Goal: Obtain resource: Download file/media

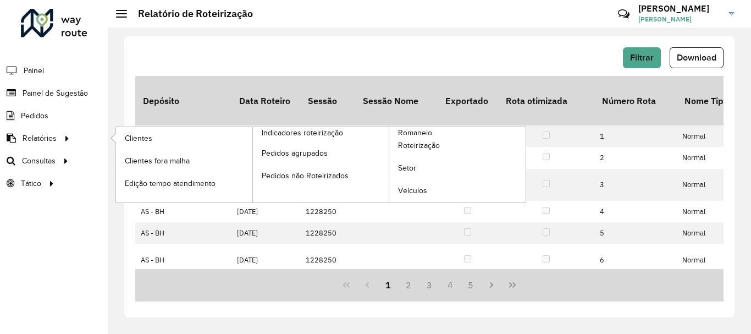
scroll to position [308, 2257]
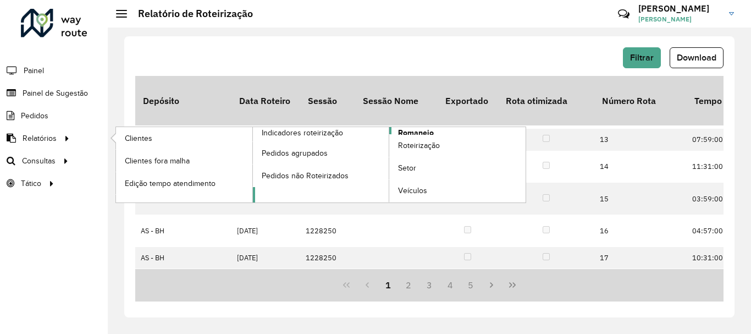
click at [435, 132] on link "Romaneio" at bounding box center [389, 164] width 273 height 75
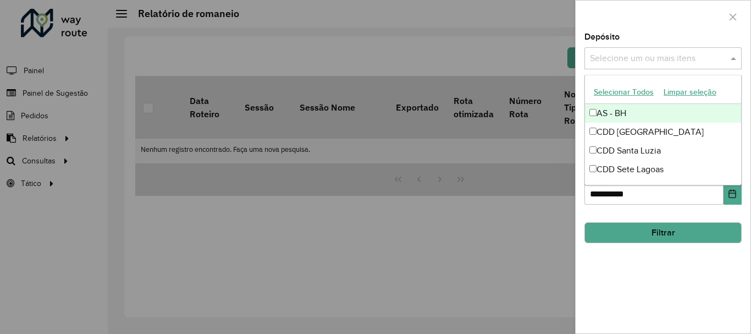
click at [664, 60] on input "text" at bounding box center [657, 58] width 141 height 13
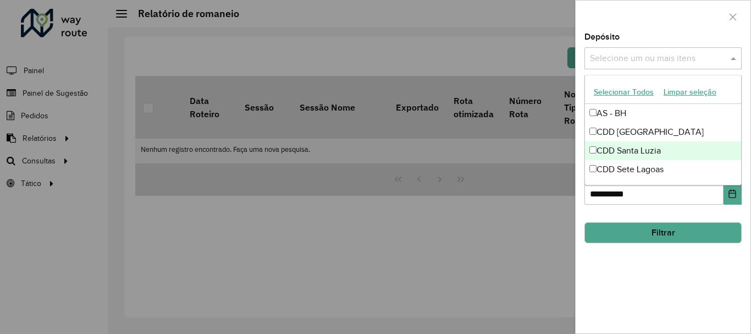
click at [614, 154] on div "CDD Santa Luzia" at bounding box center [663, 150] width 156 height 19
click at [651, 282] on div "**********" at bounding box center [662, 183] width 175 height 300
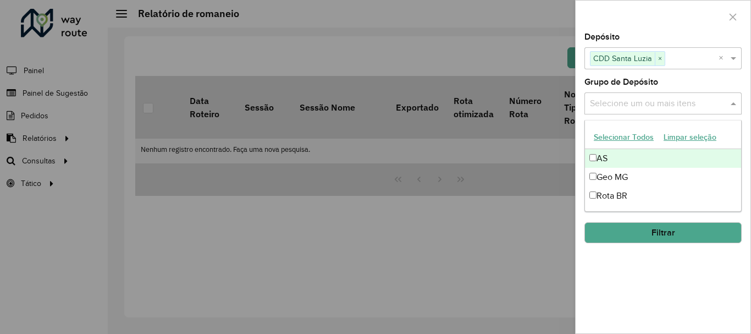
click at [646, 103] on input "text" at bounding box center [657, 103] width 141 height 13
click at [657, 298] on div "**********" at bounding box center [662, 183] width 175 height 300
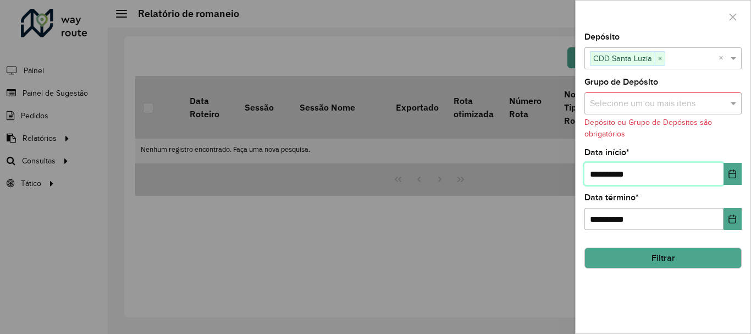
click at [645, 183] on input "**********" at bounding box center [653, 174] width 139 height 22
click at [733, 173] on icon "Choose Date" at bounding box center [732, 173] width 7 height 9
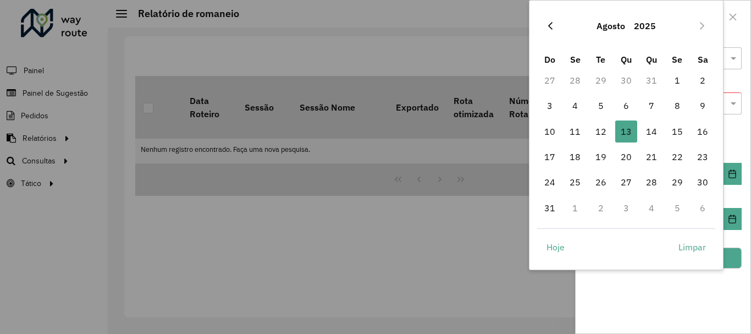
click at [546, 23] on icon "Previous Month" at bounding box center [550, 25] width 9 height 9
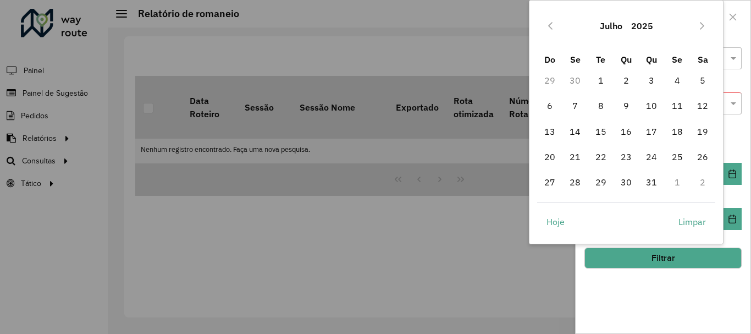
click at [546, 23] on icon "Previous Month" at bounding box center [550, 25] width 9 height 9
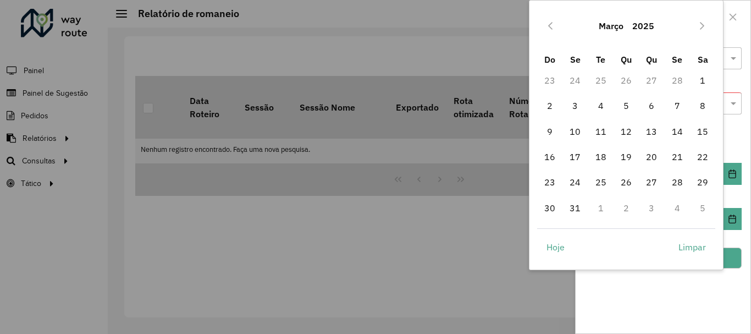
click at [546, 23] on icon "Previous Month" at bounding box center [550, 25] width 9 height 9
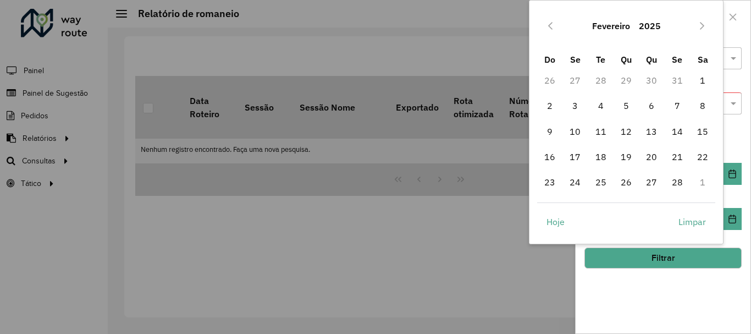
click at [546, 23] on icon "Previous Month" at bounding box center [550, 25] width 9 height 9
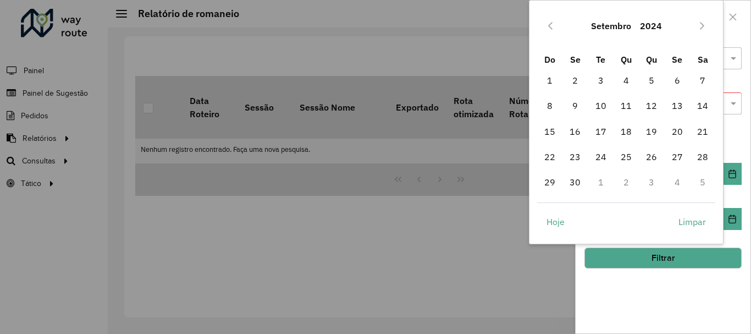
click at [546, 23] on icon "Previous Month" at bounding box center [550, 25] width 9 height 9
click at [653, 79] on span "1" at bounding box center [651, 80] width 22 height 22
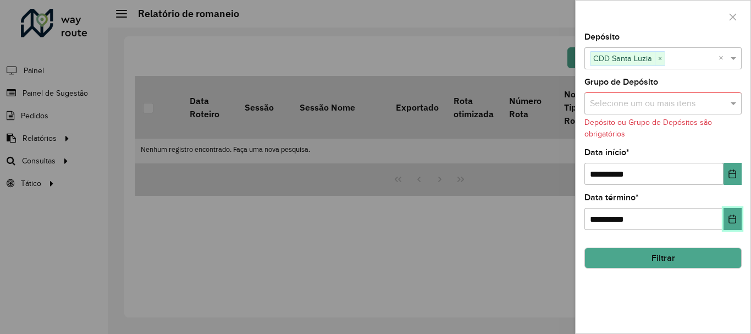
click at [735, 220] on icon "Choose Date" at bounding box center [732, 218] width 9 height 9
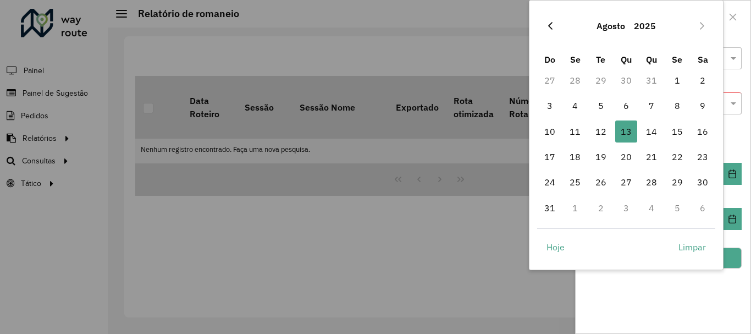
click at [546, 25] on icon "Previous Month" at bounding box center [550, 25] width 9 height 9
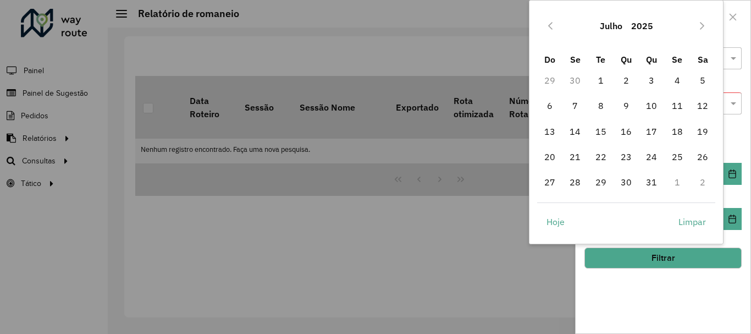
click at [546, 25] on icon "Previous Month" at bounding box center [550, 25] width 9 height 9
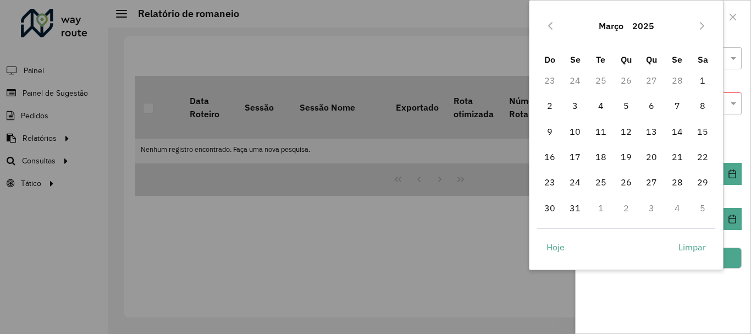
click at [546, 25] on icon "Previous Month" at bounding box center [550, 25] width 9 height 9
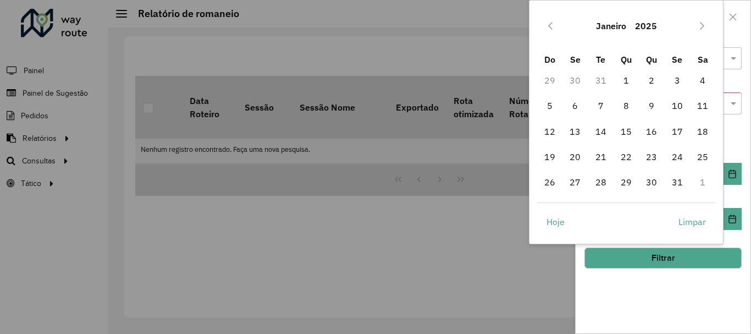
click at [546, 25] on icon "Previous Month" at bounding box center [550, 25] width 9 height 9
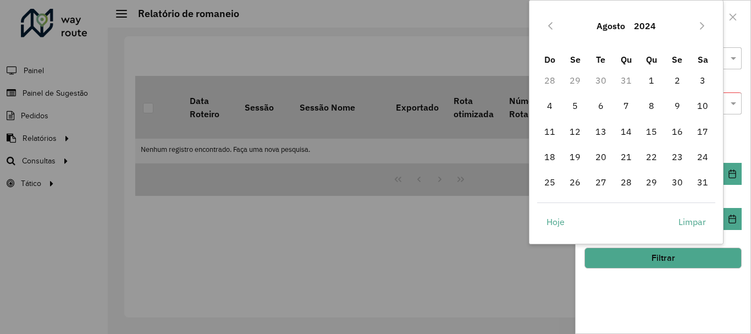
click at [546, 25] on icon "Previous Month" at bounding box center [550, 25] width 9 height 9
click at [705, 25] on icon "Next Month" at bounding box center [701, 25] width 9 height 9
click at [701, 186] on span "31" at bounding box center [702, 182] width 22 height 22
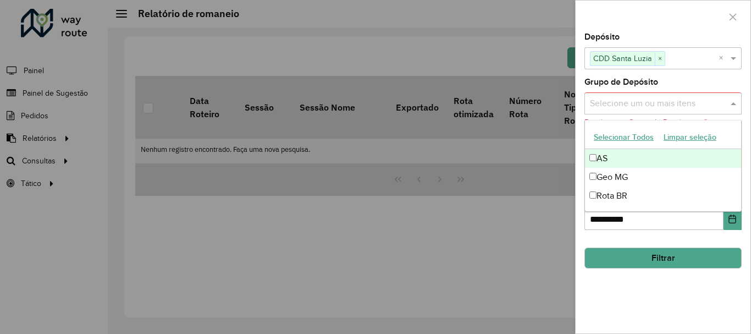
click at [687, 113] on div "Selecione um ou mais itens" at bounding box center [662, 103] width 157 height 22
click at [641, 139] on button "Selecionar Todos" at bounding box center [624, 137] width 70 height 17
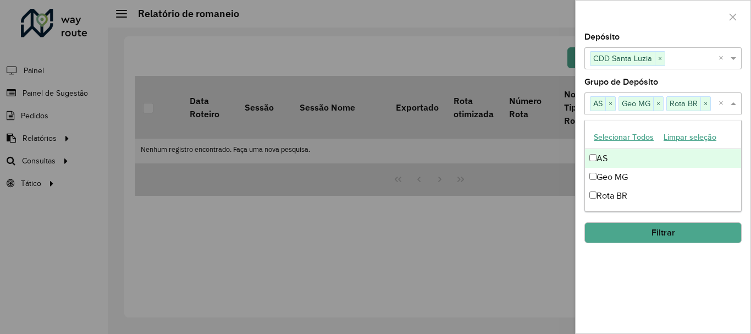
click at [649, 259] on div "**********" at bounding box center [662, 183] width 175 height 300
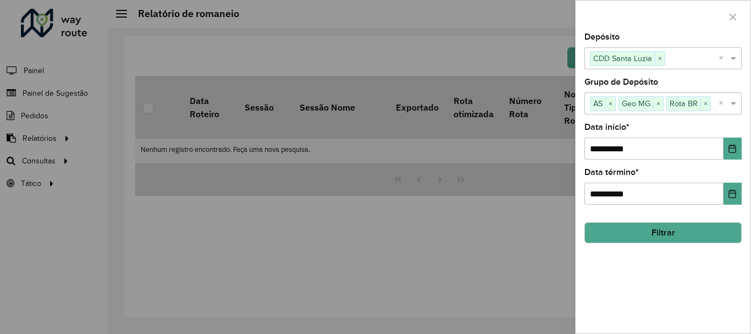
click at [655, 236] on button "Filtrar" at bounding box center [662, 232] width 157 height 21
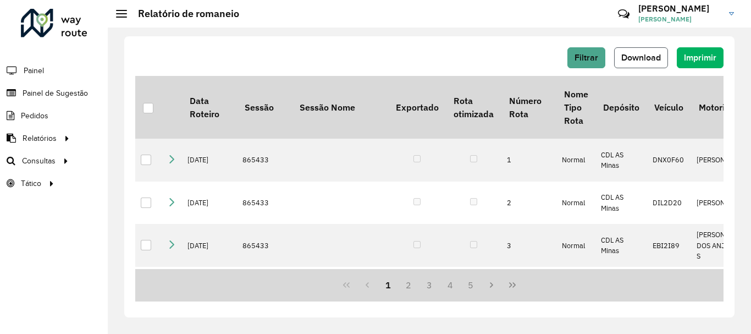
click at [630, 63] on button "Download" at bounding box center [641, 57] width 54 height 21
